Goal: Check status

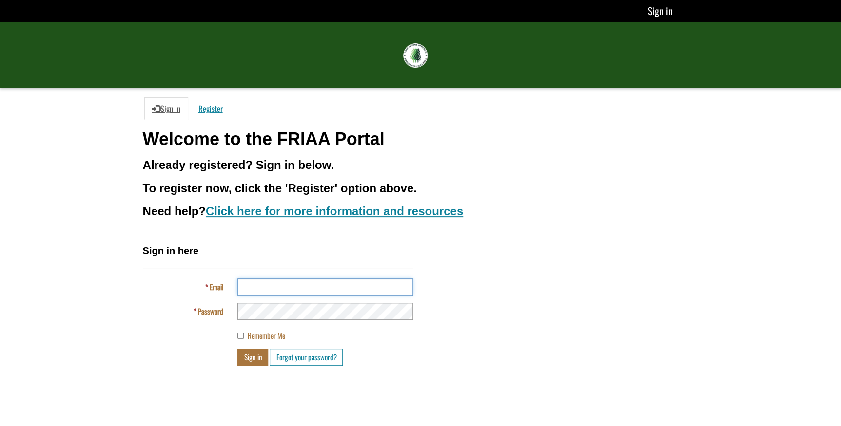
click at [276, 288] on input "Email" at bounding box center [324, 287] width 175 height 17
type input "**********"
click at [237, 349] on button "Sign in" at bounding box center [252, 357] width 31 height 17
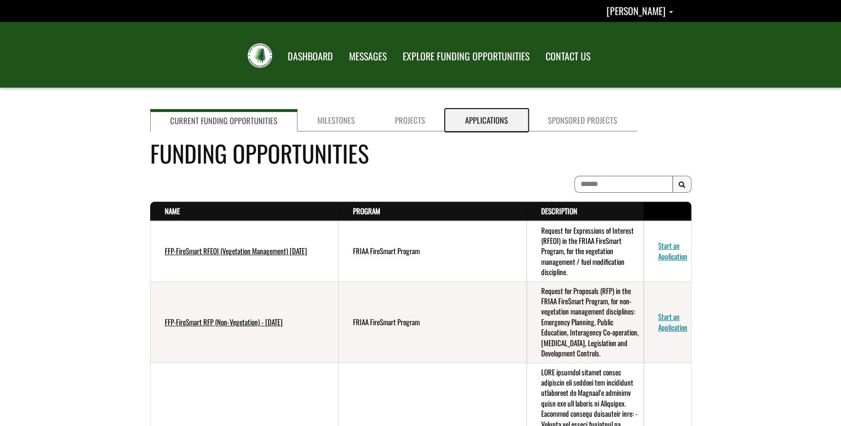
click at [464, 125] on link "Applications" at bounding box center [486, 120] width 83 height 22
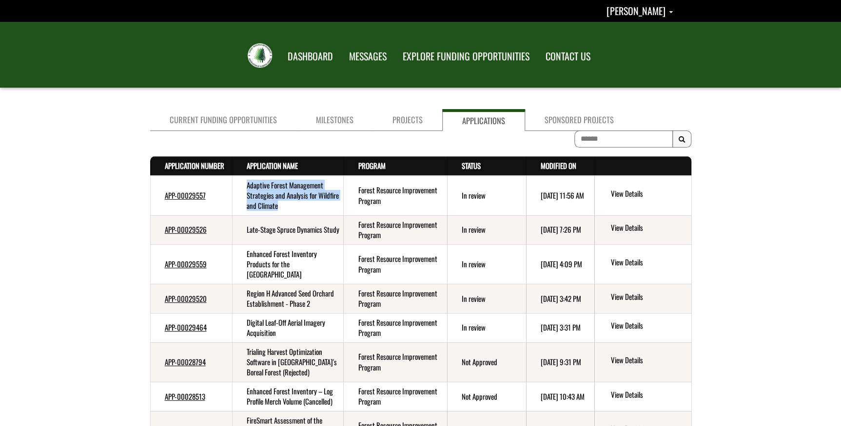
drag, startPoint x: 311, startPoint y: 207, endPoint x: 244, endPoint y: 188, distance: 69.3
click at [244, 188] on td "Adaptive Forest Management Strategies and Analysis for Wildfire and Climate" at bounding box center [288, 196] width 112 height 40
click at [405, 117] on link "Projects" at bounding box center [407, 120] width 69 height 22
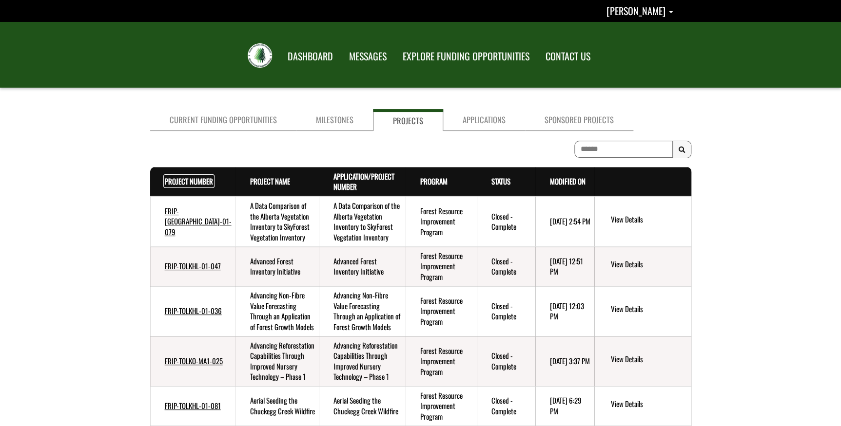
click at [176, 180] on link "Project Number . sort descending" at bounding box center [189, 181] width 48 height 11
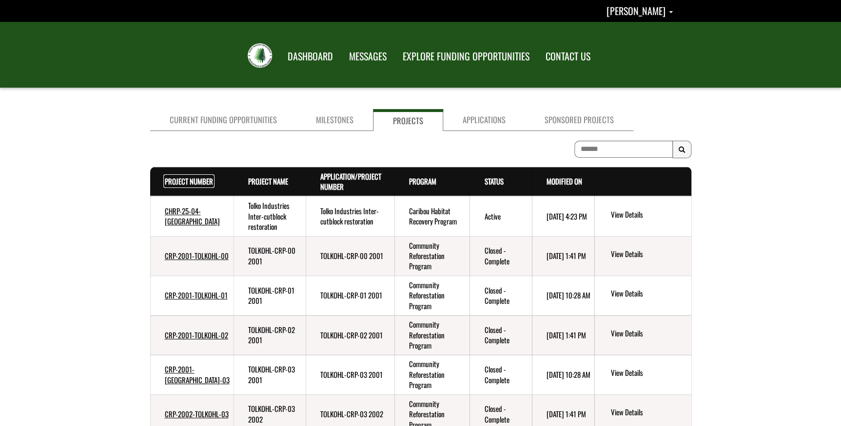
click at [177, 180] on link "Project Number . sort descending" at bounding box center [189, 181] width 48 height 11
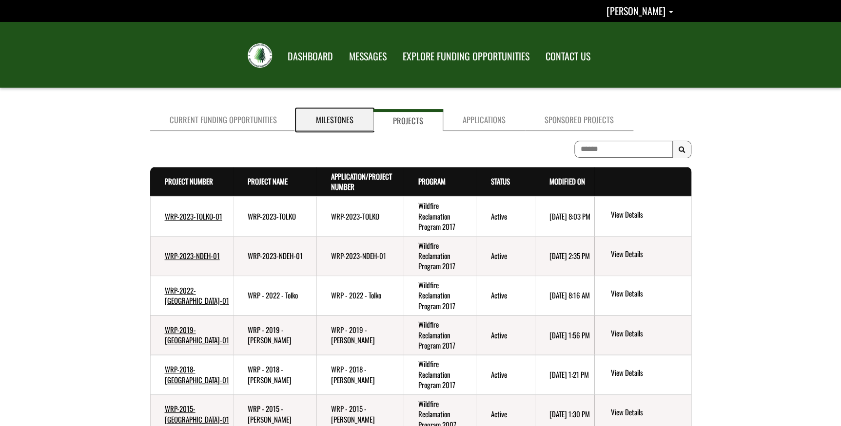
click at [323, 120] on link "Milestones" at bounding box center [334, 120] width 76 height 22
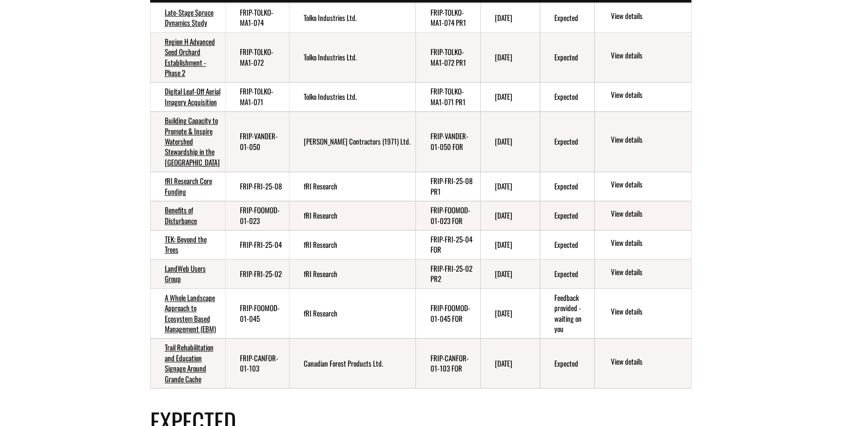
scroll to position [88, 0]
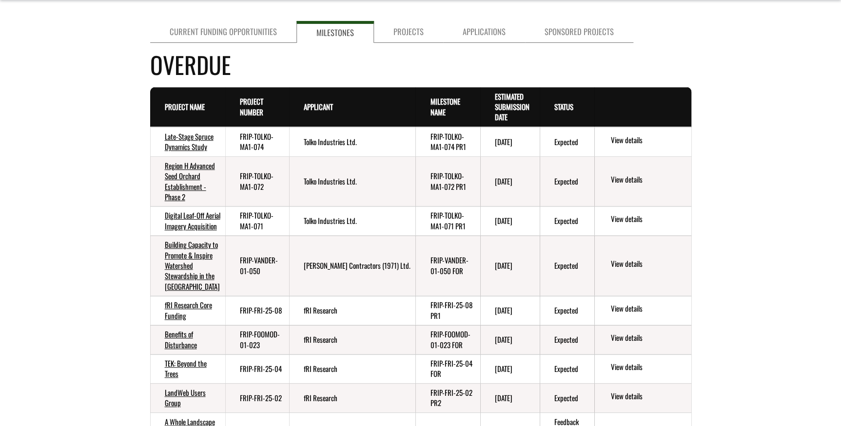
drag, startPoint x: 134, startPoint y: 135, endPoint x: 672, endPoint y: 146, distance: 539.0
drag, startPoint x: 672, startPoint y: 146, endPoint x: 748, endPoint y: 153, distance: 76.4
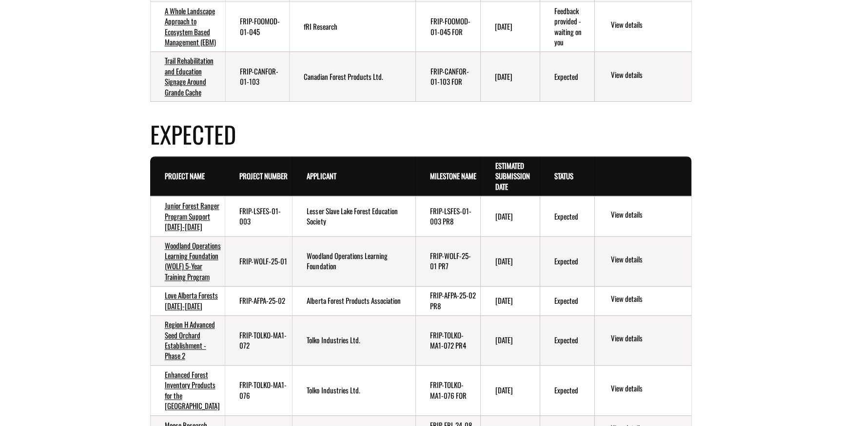
scroll to position [620, 0]
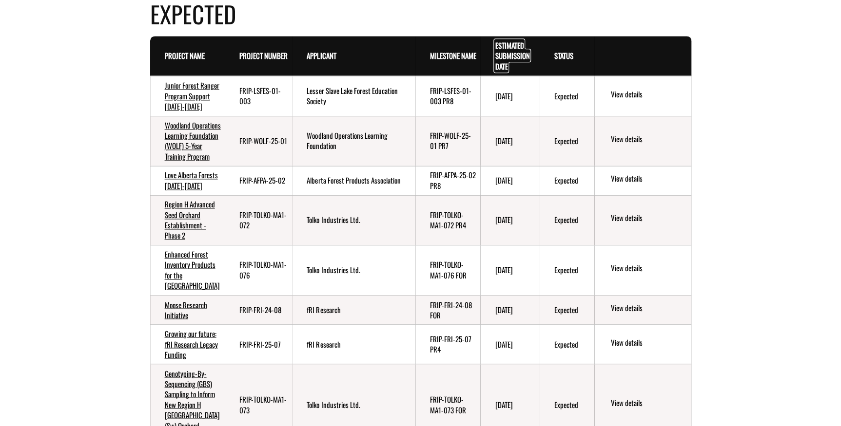
click at [515, 72] on link "Estimated Submission Date . sort descending" at bounding box center [512, 56] width 35 height 32
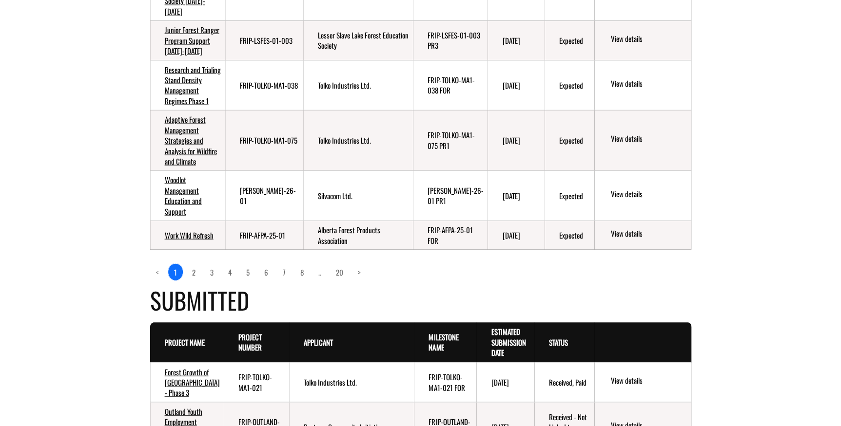
scroll to position [930, 0]
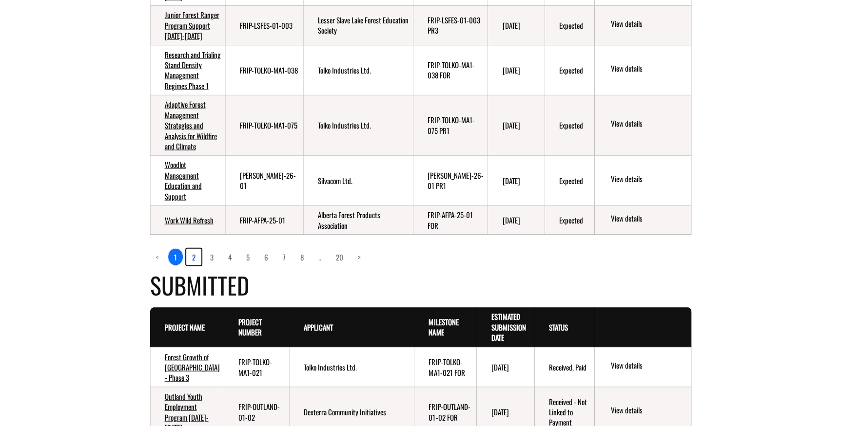
click at [192, 266] on link "2" at bounding box center [193, 257] width 15 height 17
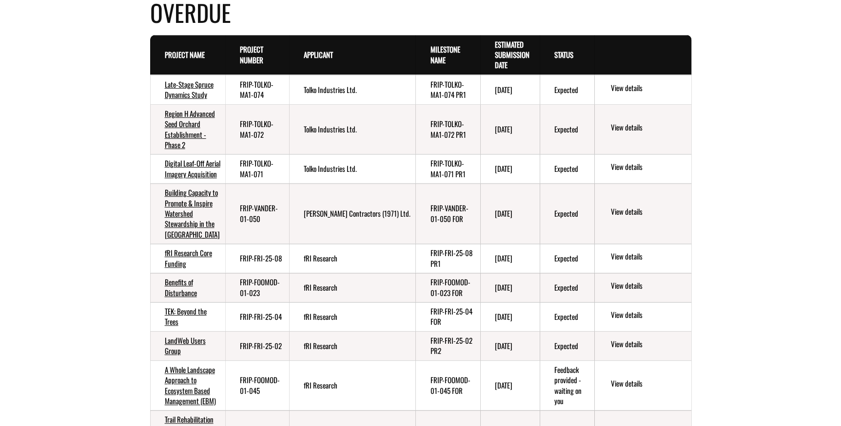
scroll to position [88, 0]
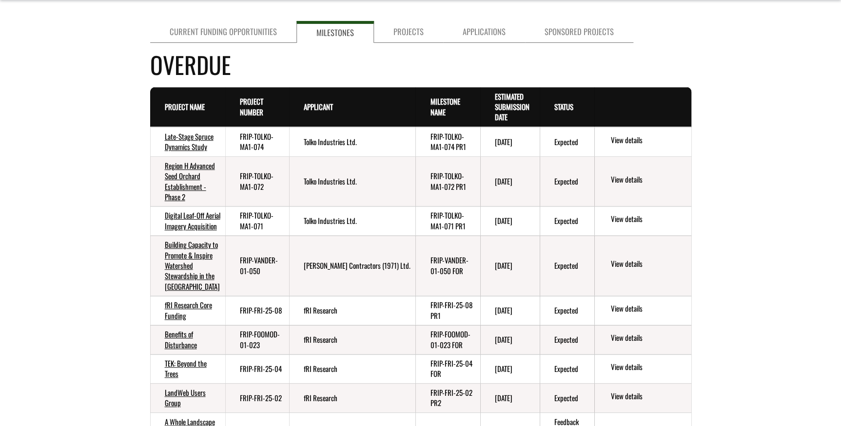
drag, startPoint x: 85, startPoint y: 116, endPoint x: 147, endPoint y: 128, distance: 63.0
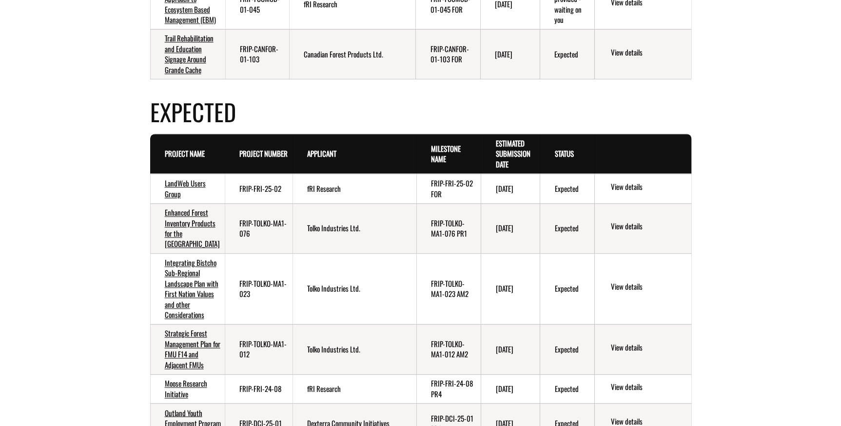
scroll to position [575, 0]
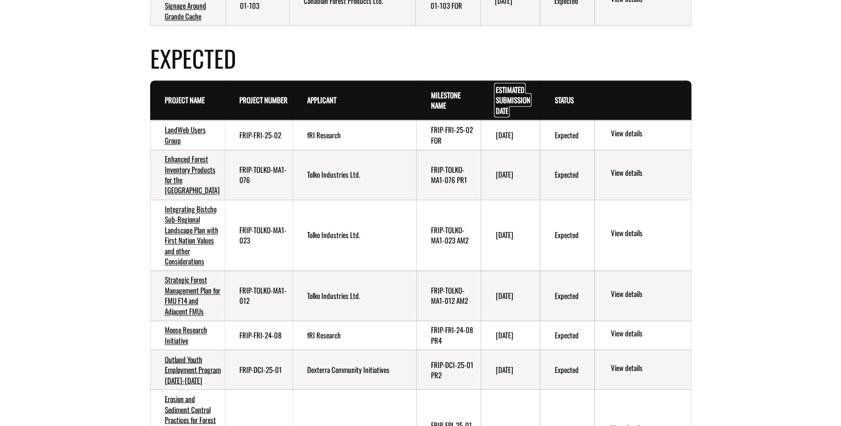
click at [504, 116] on link "Estimated Submission Date . sort descending" at bounding box center [512, 100] width 35 height 32
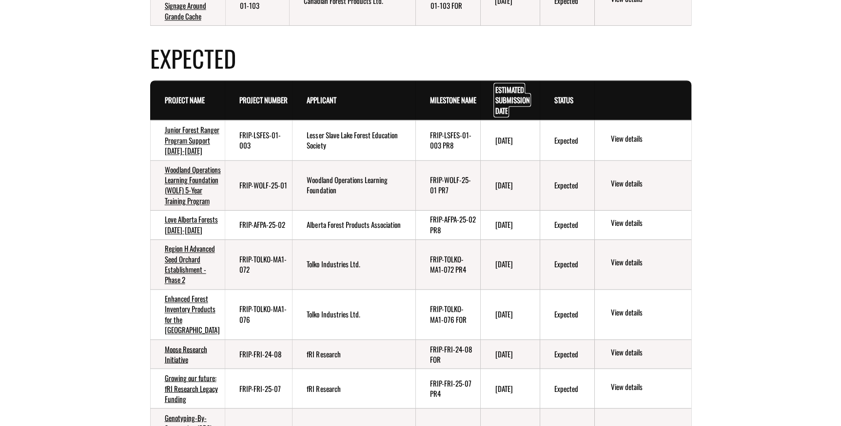
click at [504, 116] on link "Estimated Submission Date . sort ascending" at bounding box center [512, 100] width 35 height 32
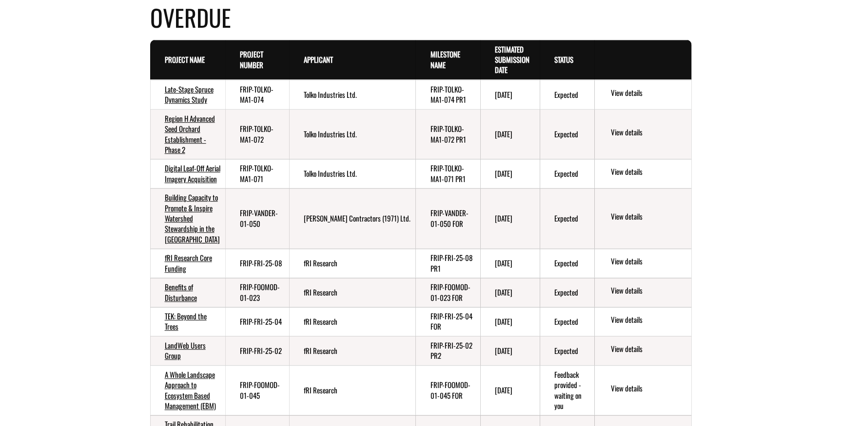
scroll to position [88, 0]
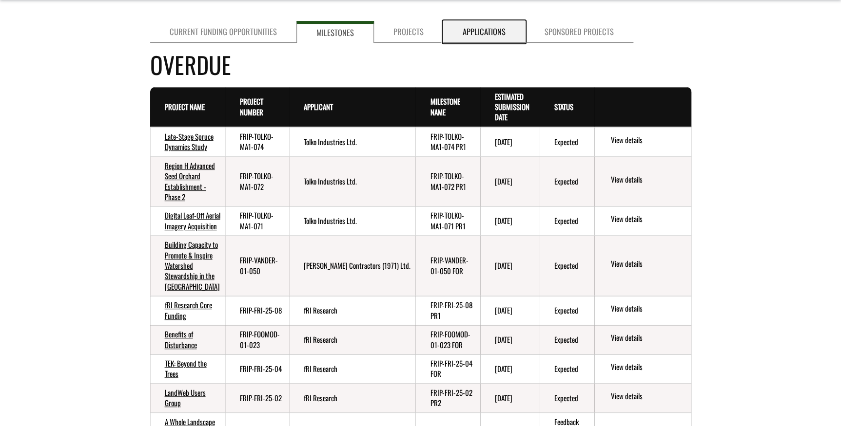
click at [471, 38] on link "Applications" at bounding box center [484, 32] width 82 height 22
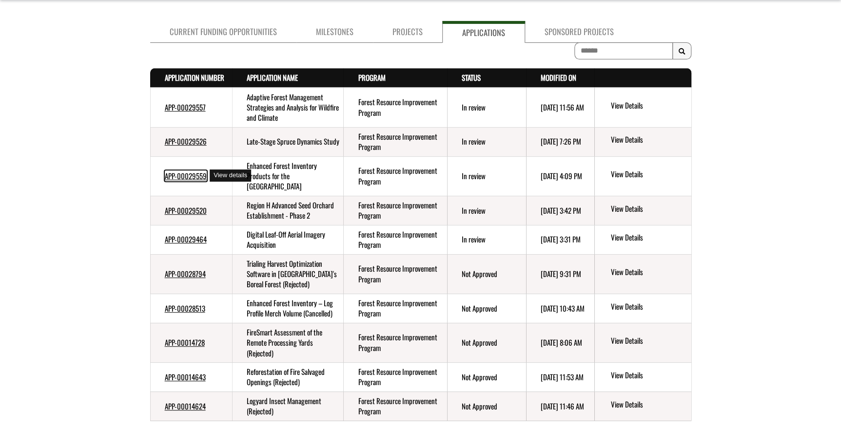
click at [187, 176] on link "APP-00029559" at bounding box center [186, 176] width 42 height 11
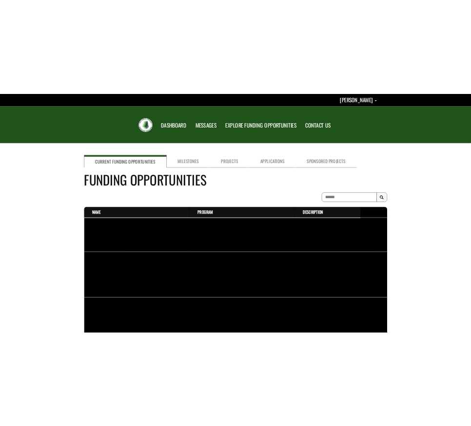
scroll to position [88, 0]
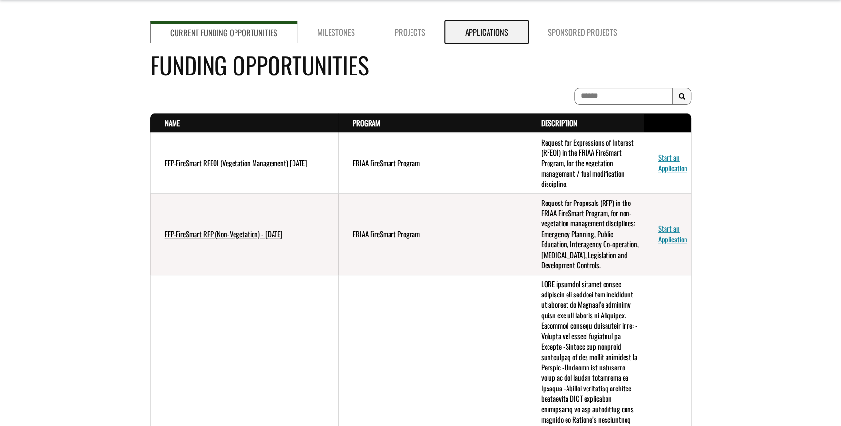
click at [473, 31] on link "Applications" at bounding box center [486, 32] width 83 height 22
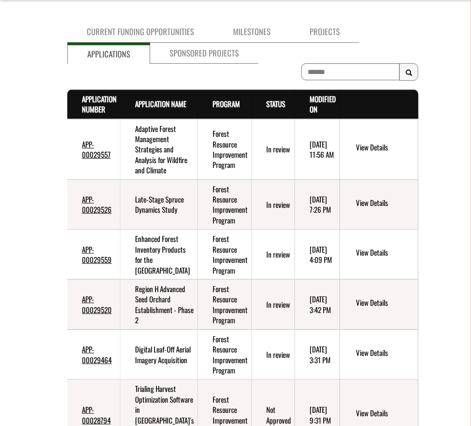
click at [23, 161] on div "Current Funding Opportunities Milestones Projects Applications Sponsored Projec…" at bounding box center [235, 341] width 471 height 648
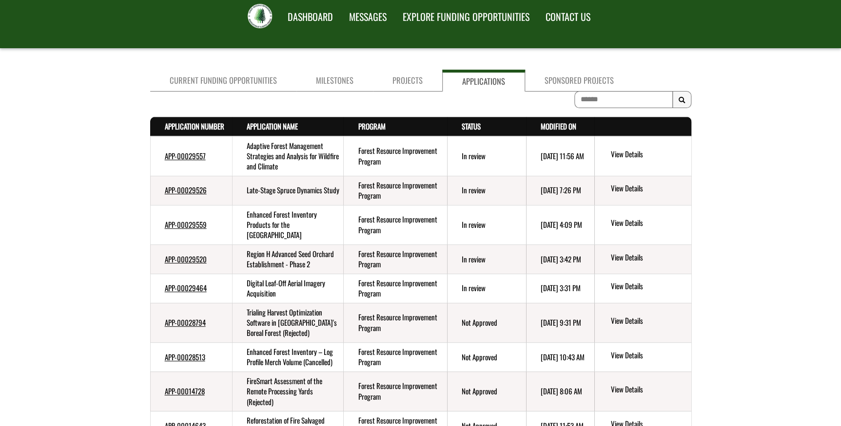
scroll to position [0, 0]
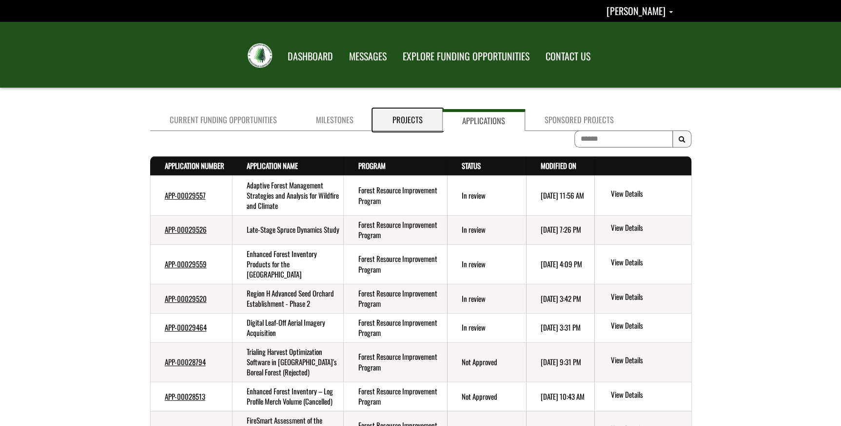
click at [406, 119] on link "Projects" at bounding box center [407, 120] width 69 height 22
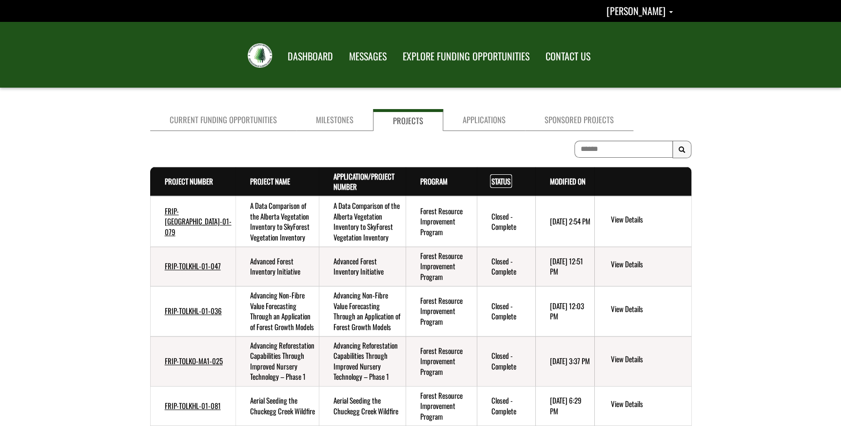
click at [491, 178] on link "Status . sort descending" at bounding box center [500, 181] width 19 height 11
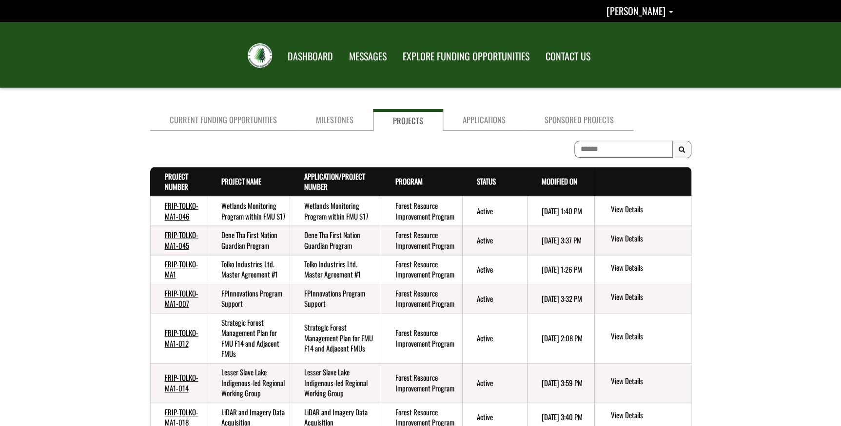
click at [165, 167] on th "Project Number . sort descending" at bounding box center [178, 181] width 57 height 29
click at [173, 179] on link "Project Number . sort descending" at bounding box center [176, 181] width 23 height 21
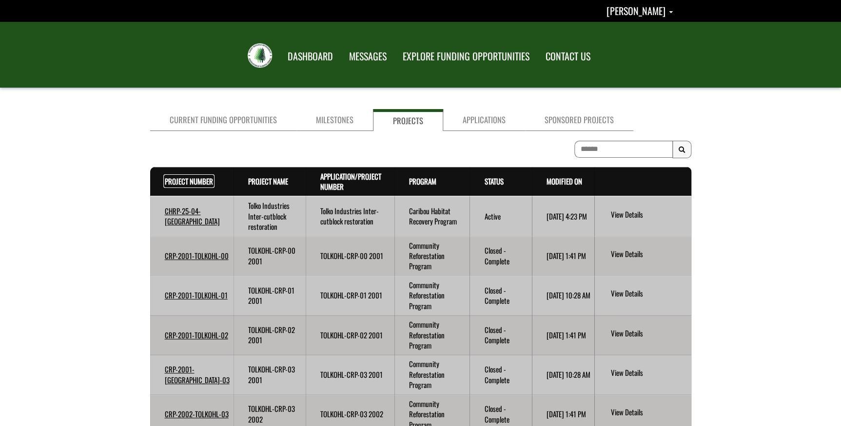
click at [173, 179] on link "Project Number . sort descending" at bounding box center [189, 181] width 48 height 11
